Goal: Find specific page/section: Find specific page/section

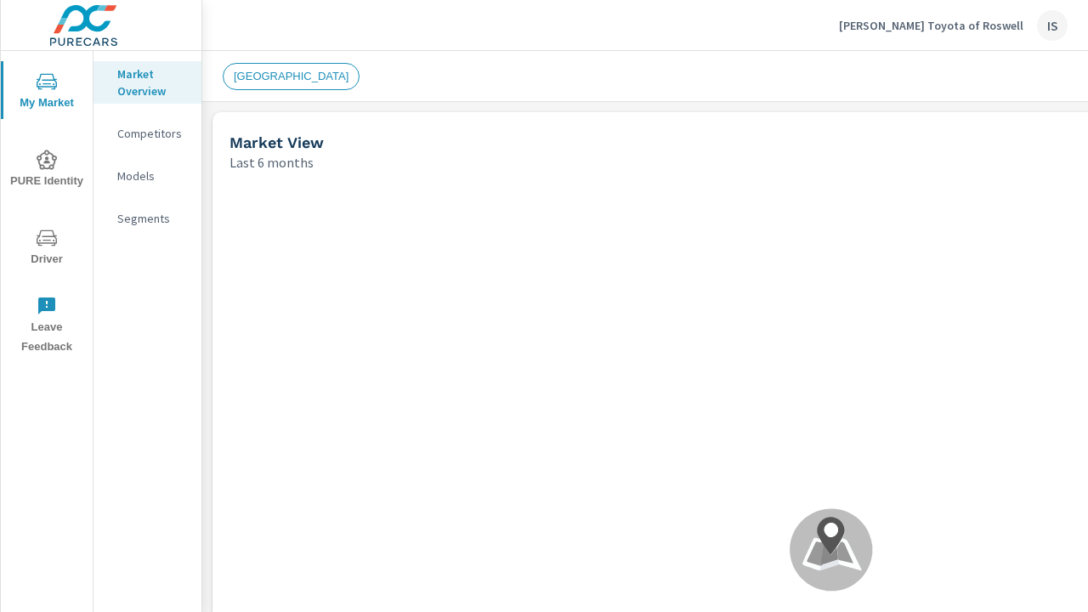
scroll to position [648, 0]
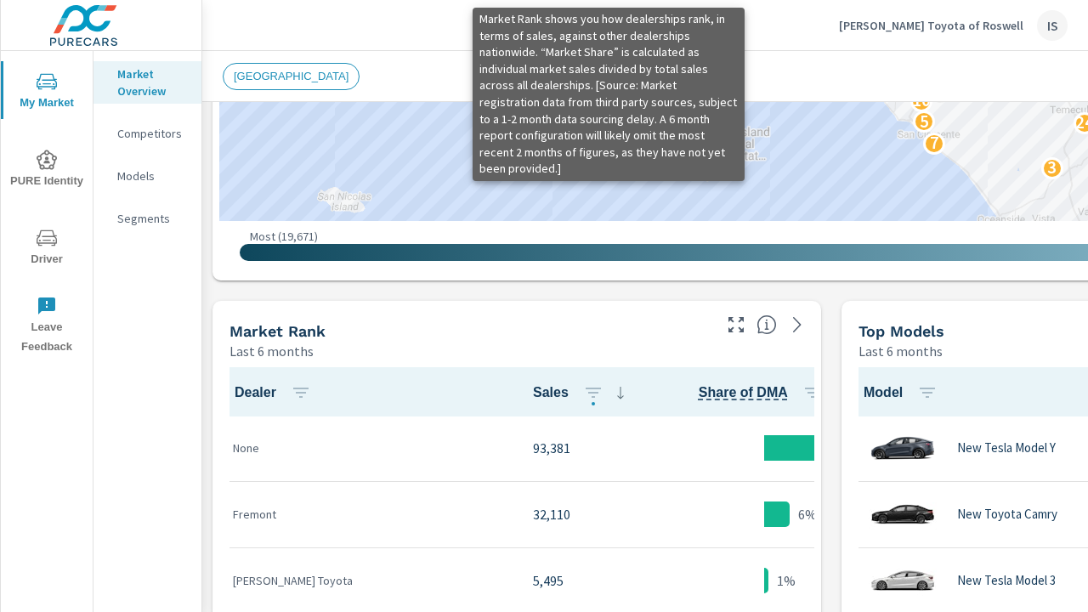
scroll to position [886, 0]
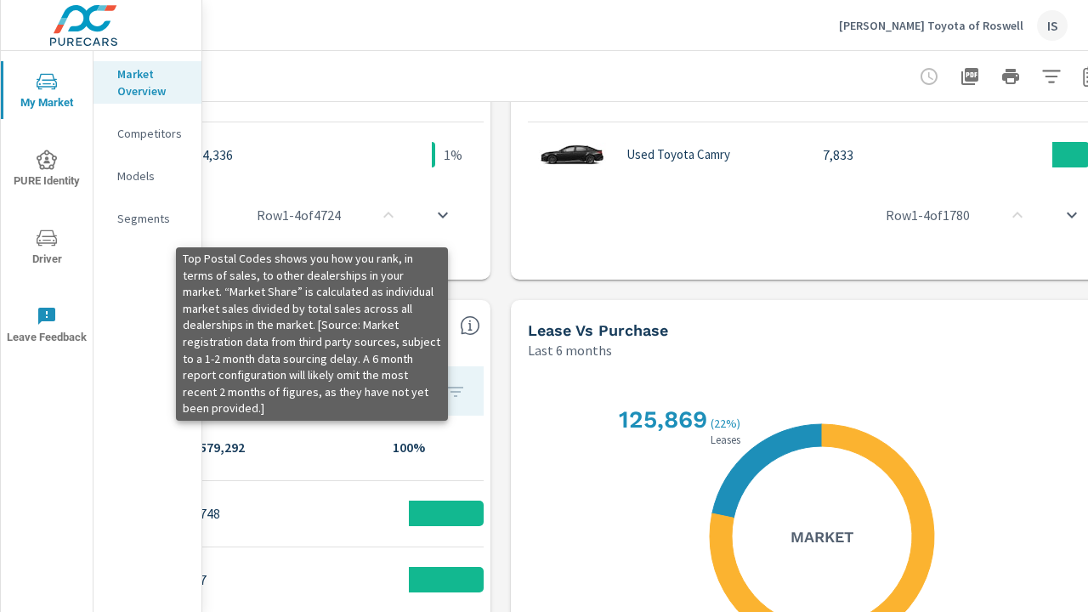
scroll to position [1206, 385]
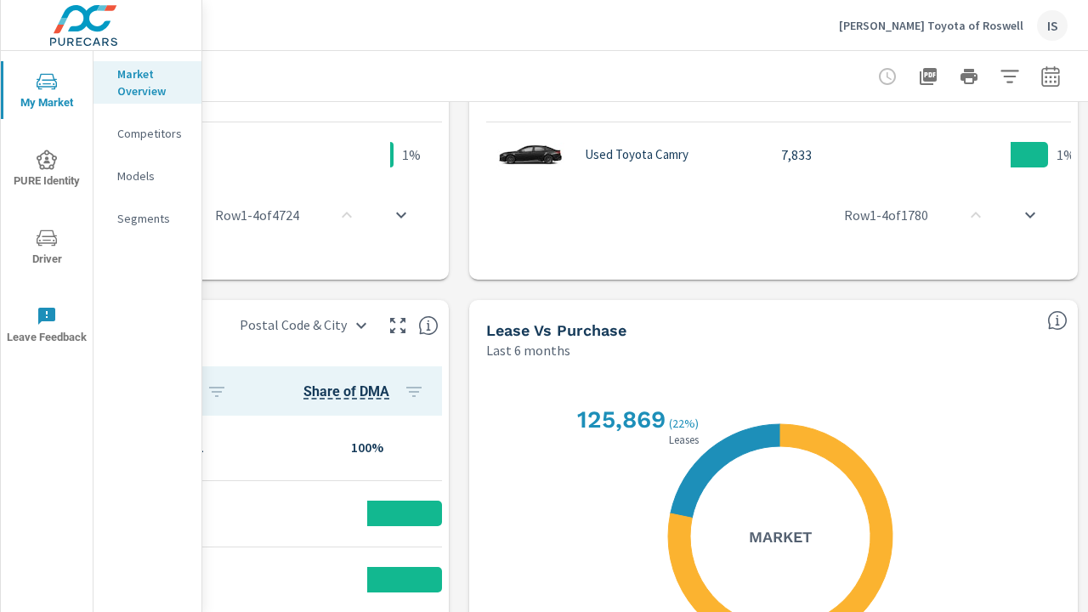
click at [812, 16] on div "[PERSON_NAME] Toyota of Roswell IS" at bounding box center [645, 25] width 845 height 50
click at [920, 73] on icon "button" at bounding box center [928, 76] width 17 height 17
click at [920, 76] on icon "button" at bounding box center [928, 76] width 17 height 17
drag, startPoint x: 465, startPoint y: 65, endPoint x: 338, endPoint y: 24, distance: 133.0
click at [465, 65] on div "[GEOGRAPHIC_DATA]" at bounding box center [339, 76] width 979 height 27
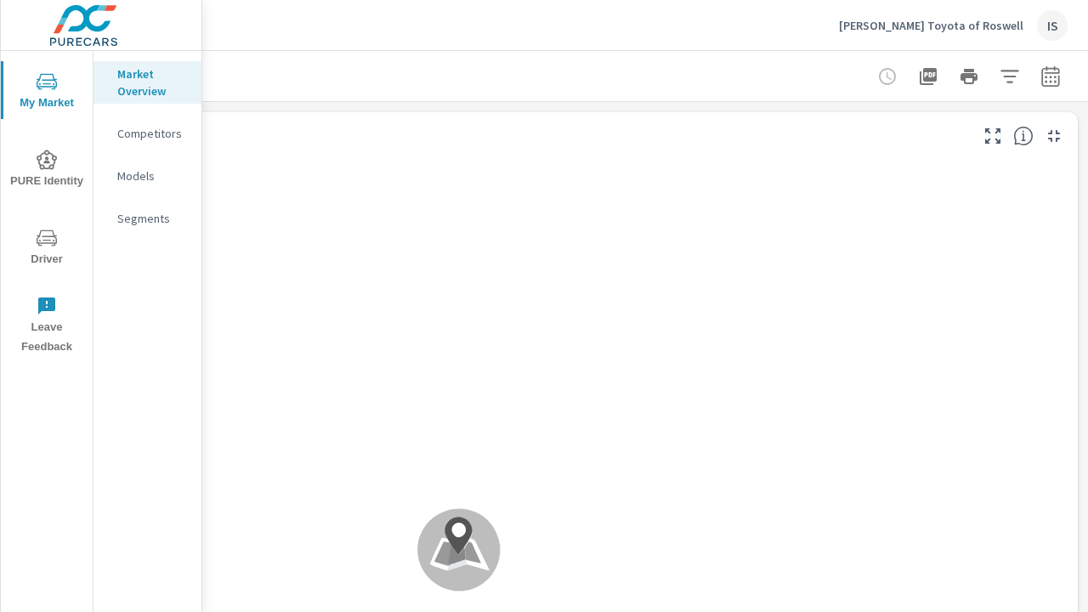
scroll to position [0, 385]
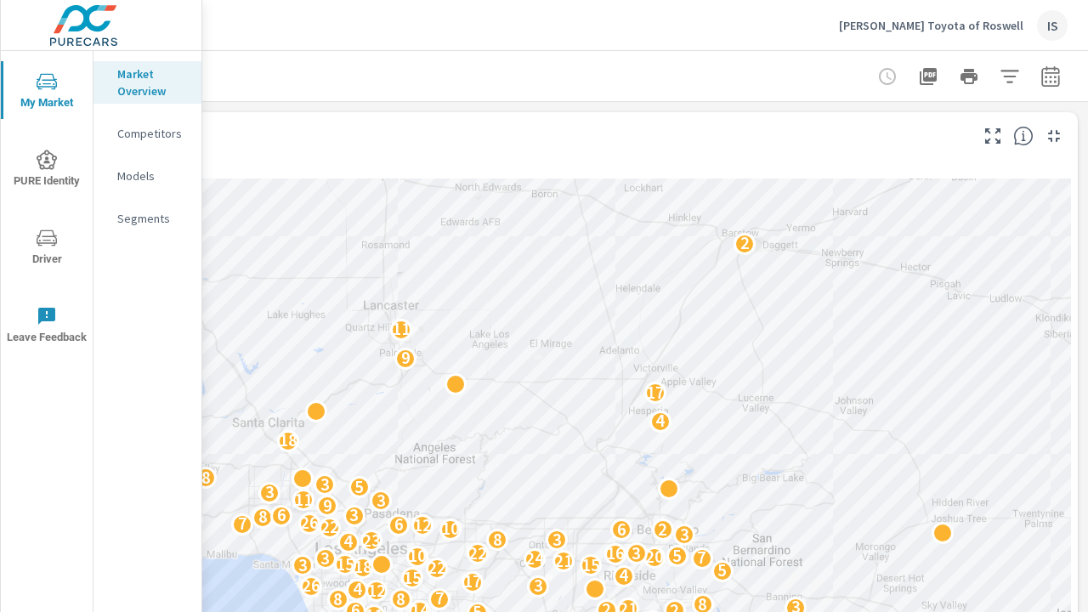
click at [920, 76] on icon "button" at bounding box center [928, 76] width 17 height 17
